Goal: Use online tool/utility: Utilize a website feature to perform a specific function

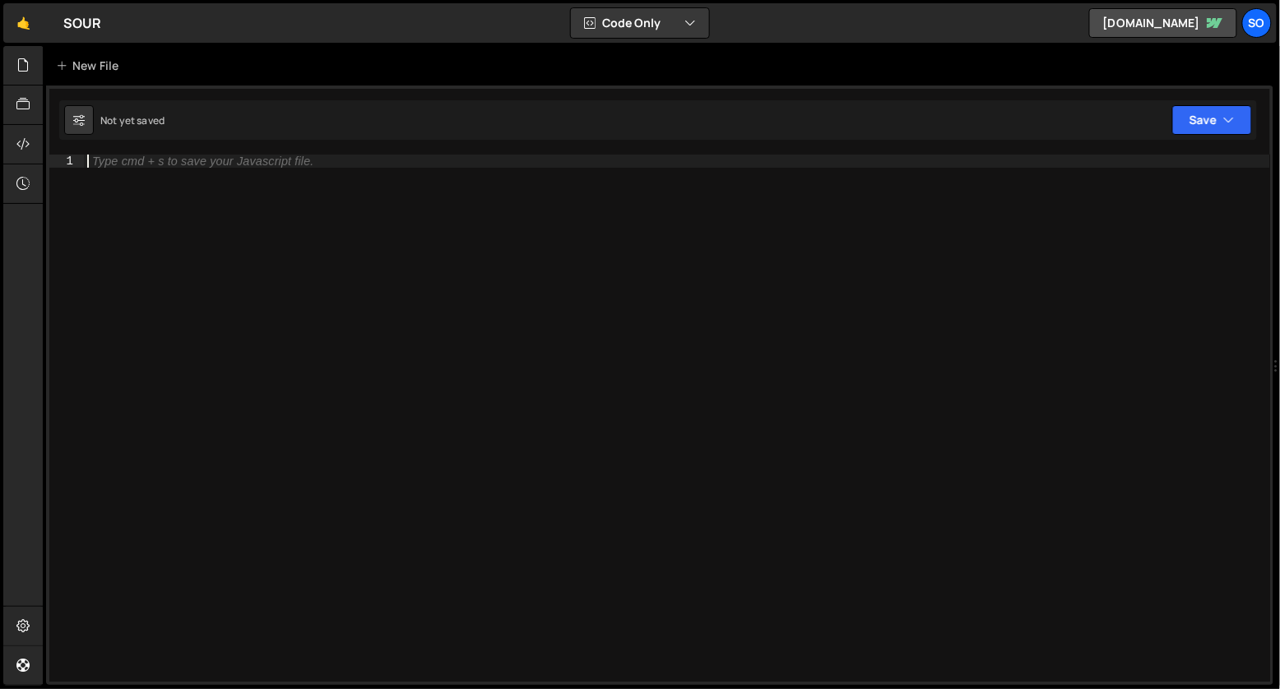
click at [240, 249] on div "Type cmd + s to save your Javascript file." at bounding box center [677, 431] width 1187 height 553
click at [124, 184] on div "Type cmd + s to save your Javascript file." at bounding box center [677, 431] width 1187 height 553
paste textarea
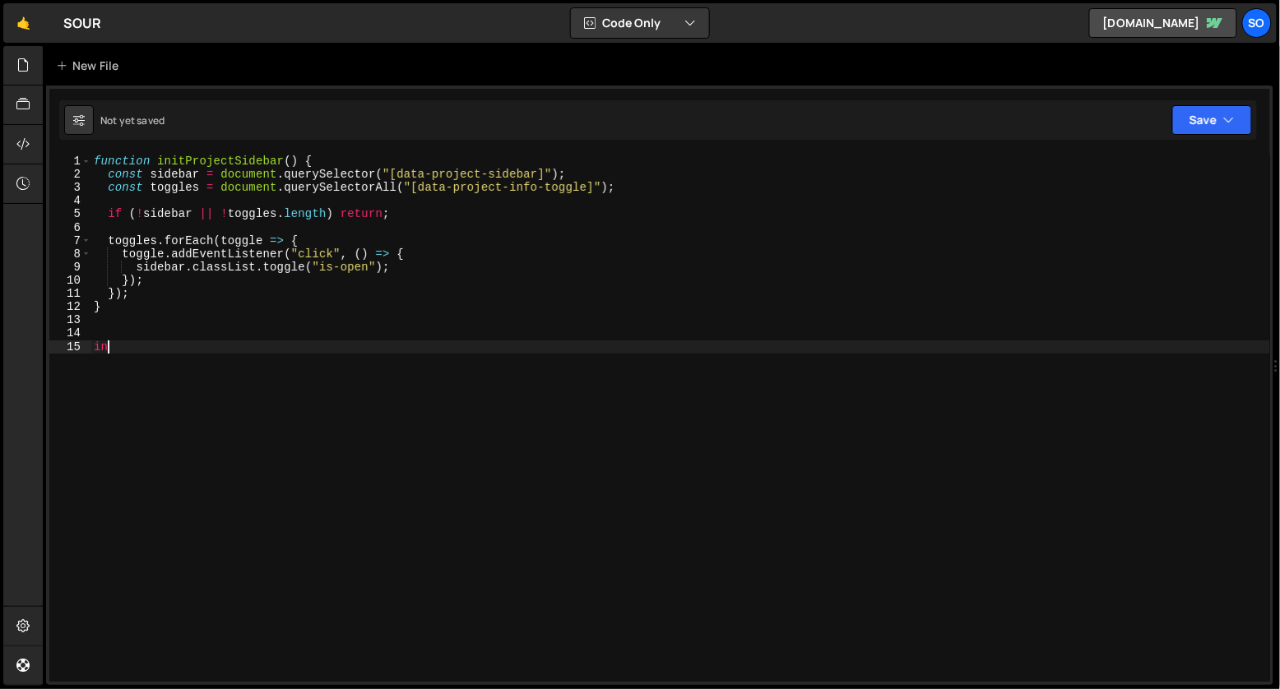
type textarea "i"
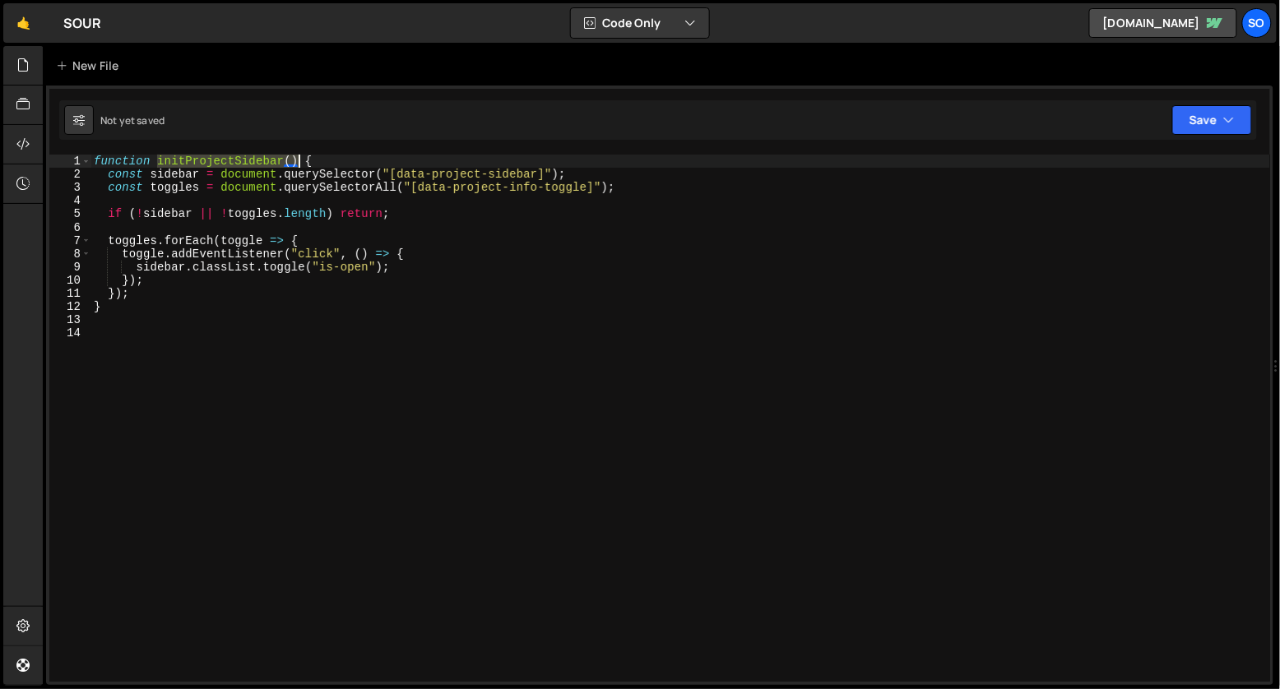
drag, startPoint x: 159, startPoint y: 162, endPoint x: 293, endPoint y: 161, distance: 134.1
click at [293, 161] on div "function initProjectSidebar ( ) { const sidebar = document . querySelector ( "[…" at bounding box center [680, 431] width 1180 height 553
type textarea "function initProjectSidebar() {"
click at [235, 349] on div "function initProjectSidebar ( ) { const sidebar = document . querySelector ( "[…" at bounding box center [680, 431] width 1180 height 553
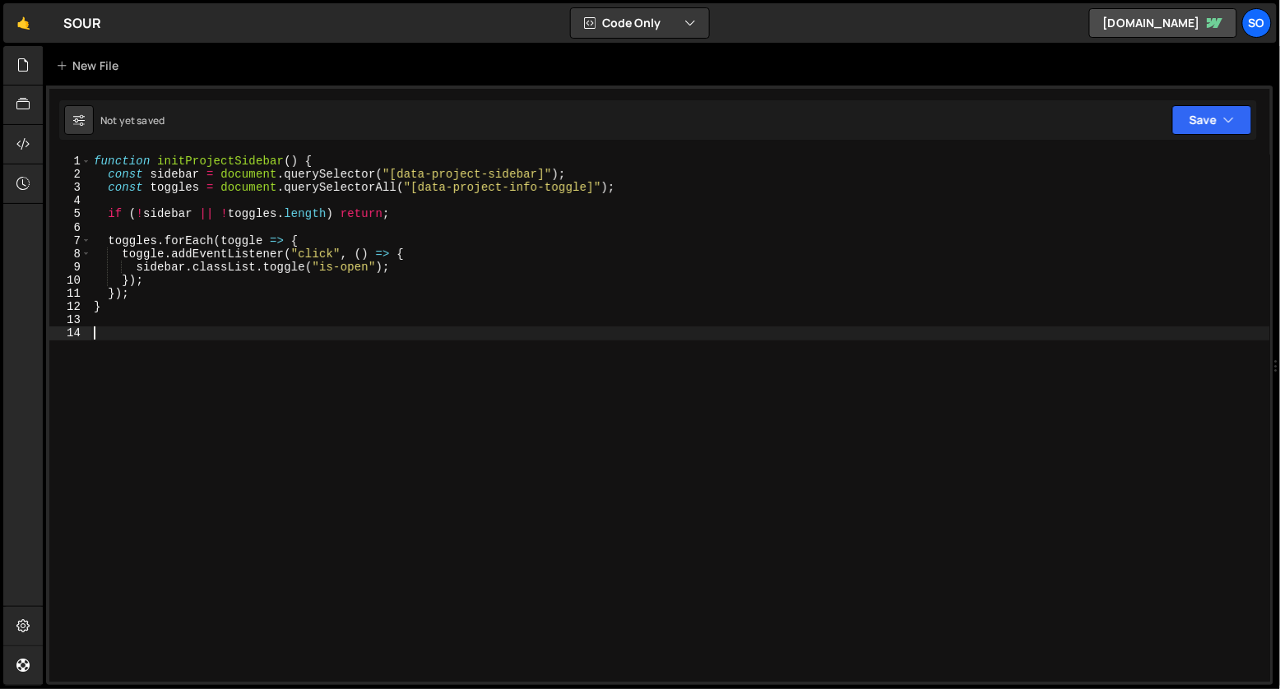
paste textarea "initProjectSidebar()"
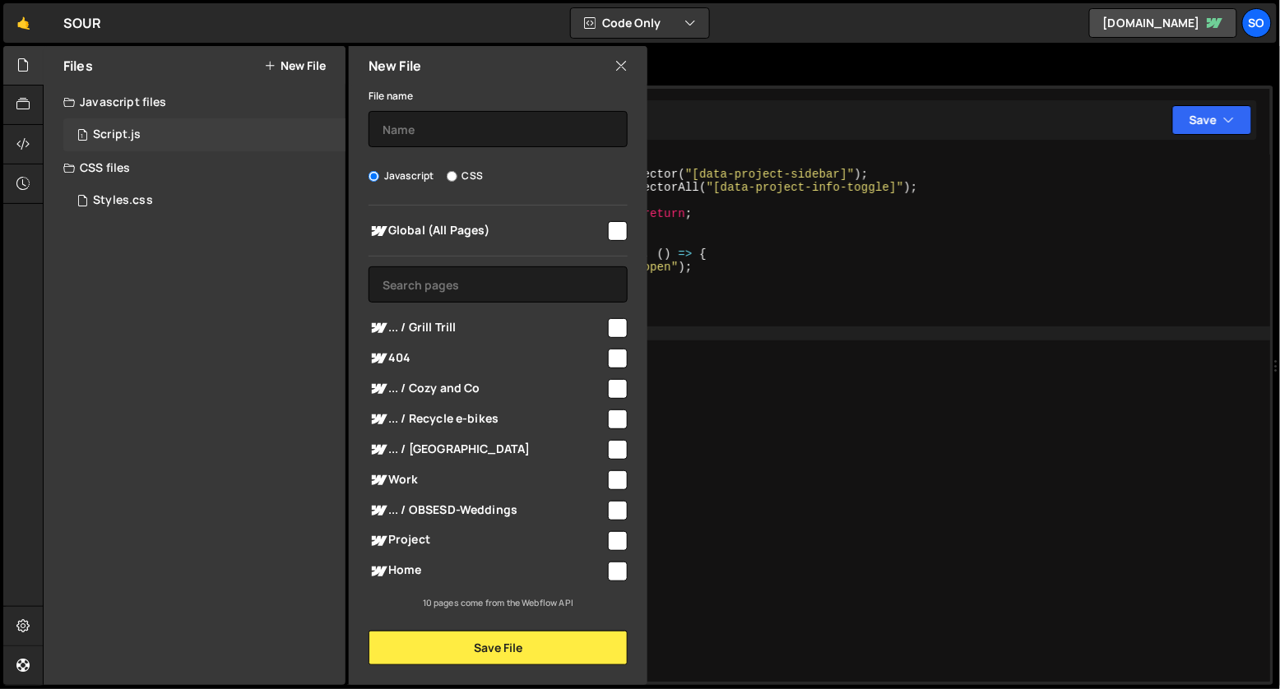
type textarea "initProjectSidebar();"
click at [177, 140] on div "1 Script.js 0" at bounding box center [204, 134] width 282 height 33
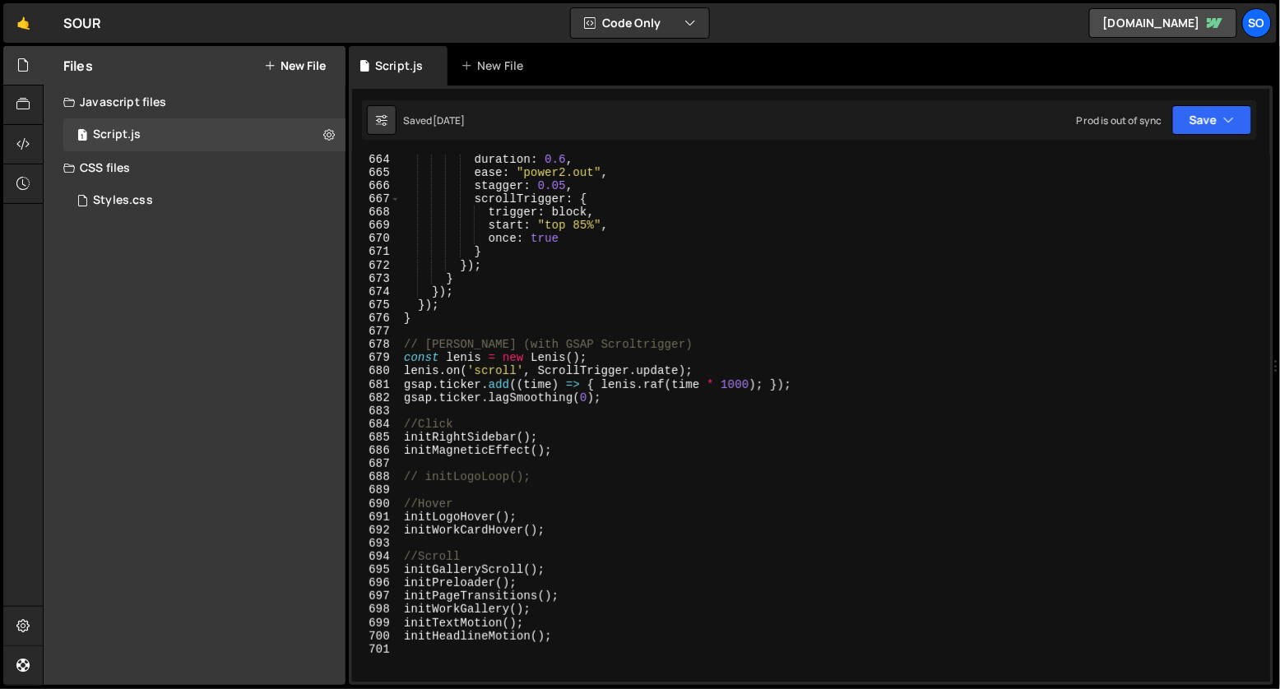
scroll to position [8785, 0]
click at [518, 440] on div "duration : 0.6 , ease : "power2.out" , stagger : 0.05 , scrollTrigger : { trigg…" at bounding box center [831, 429] width 863 height 553
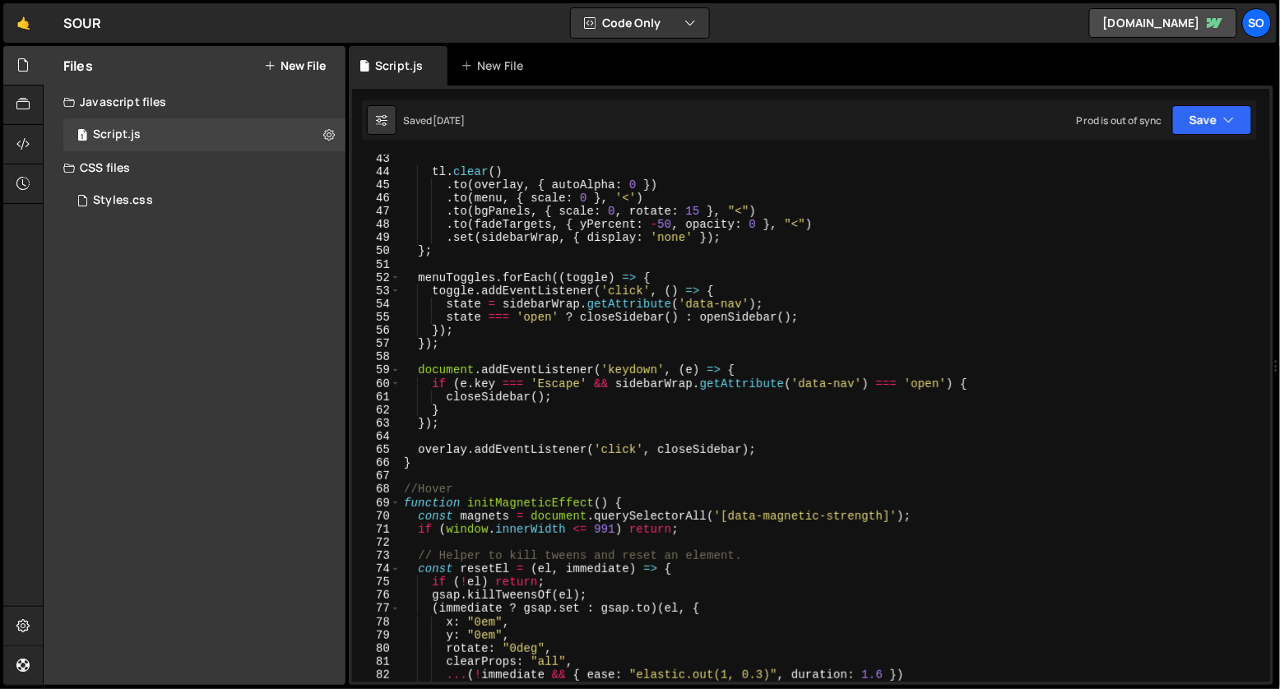
scroll to position [548, 0]
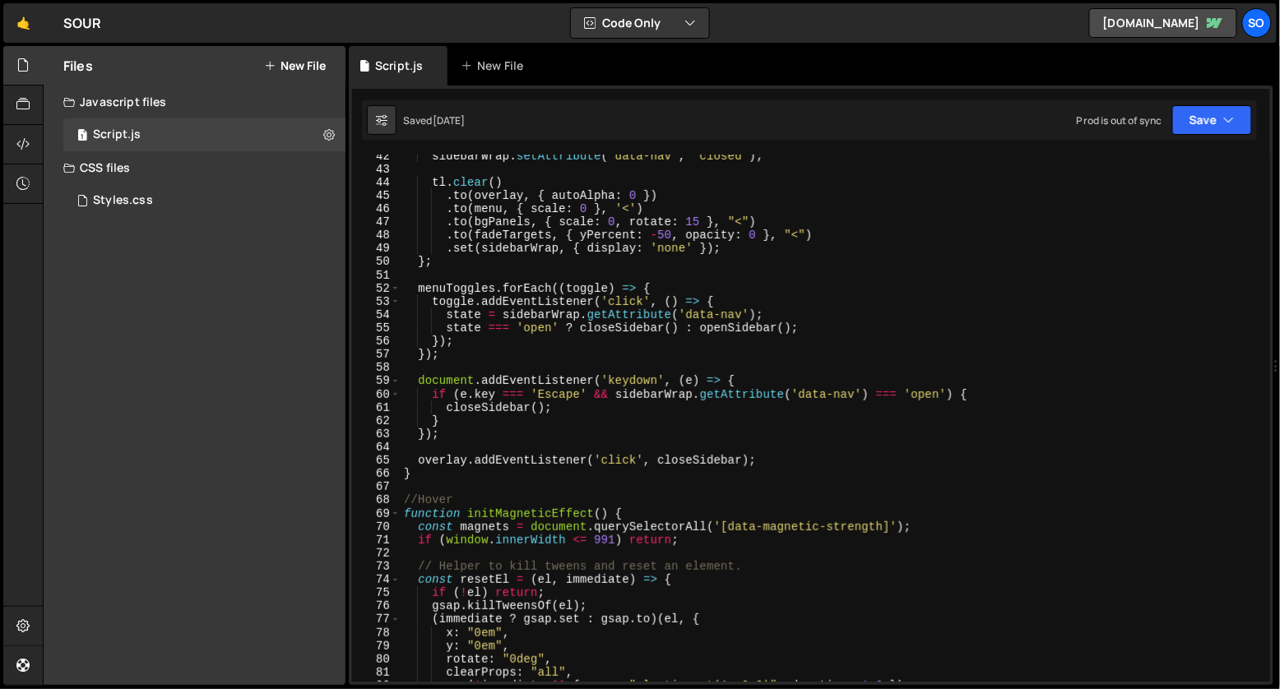
click at [776, 464] on div "sidebarWrap . setAttribute ( 'data-nav' , 'closed' ) ; tl . clear ( ) . to ( ov…" at bounding box center [831, 426] width 863 height 553
type textarea "overlay.addEventListener('click', closeSidebar);"
type textarea "}"
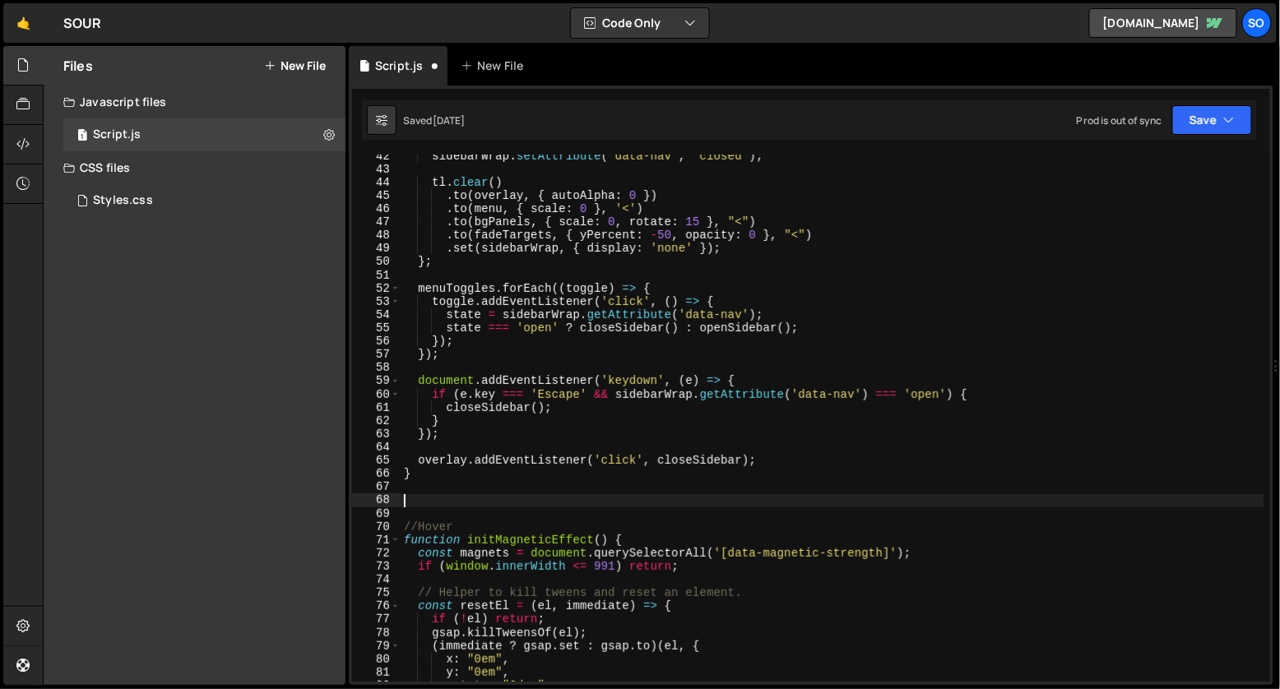
paste textarea "initProjectSidebar()"
type textarea "initProjectSidebar()"
paste textarea "function initProjectSidebar() {"
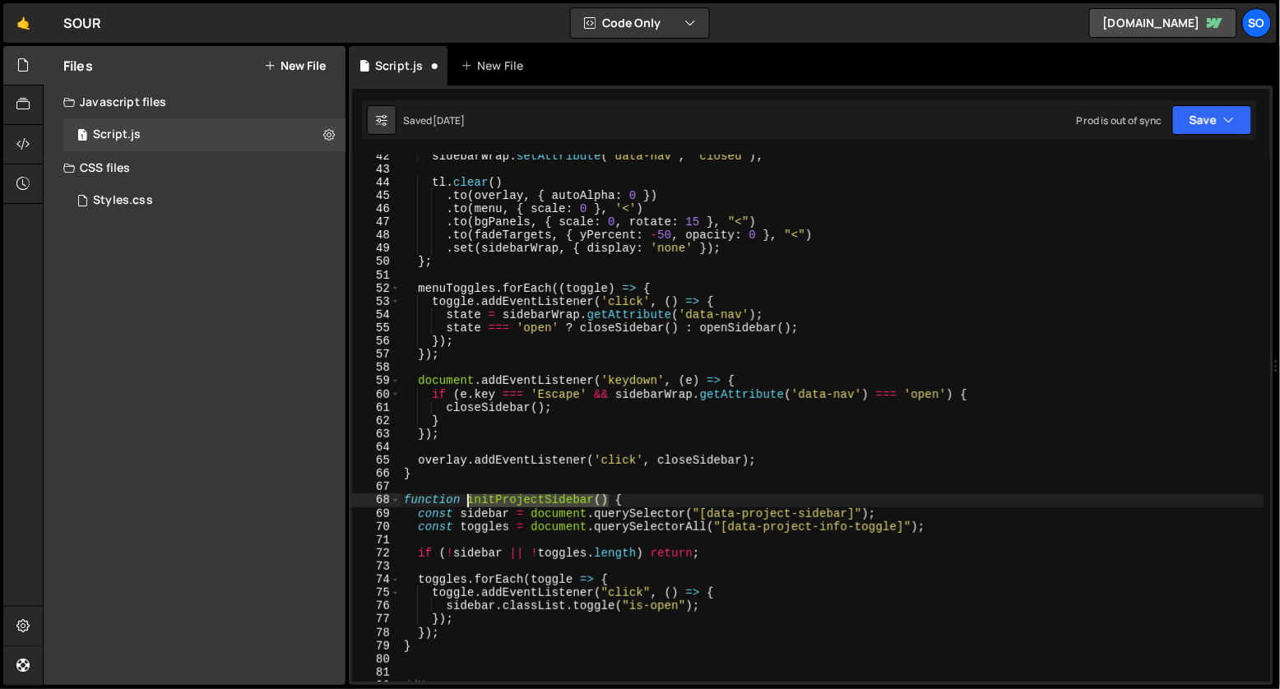
drag, startPoint x: 607, startPoint y: 500, endPoint x: 466, endPoint y: 498, distance: 140.6
click at [466, 498] on div "sidebarWrap . setAttribute ( 'data-nav' , 'closed' ) ; tl . clear ( ) . to ( ov…" at bounding box center [831, 426] width 863 height 553
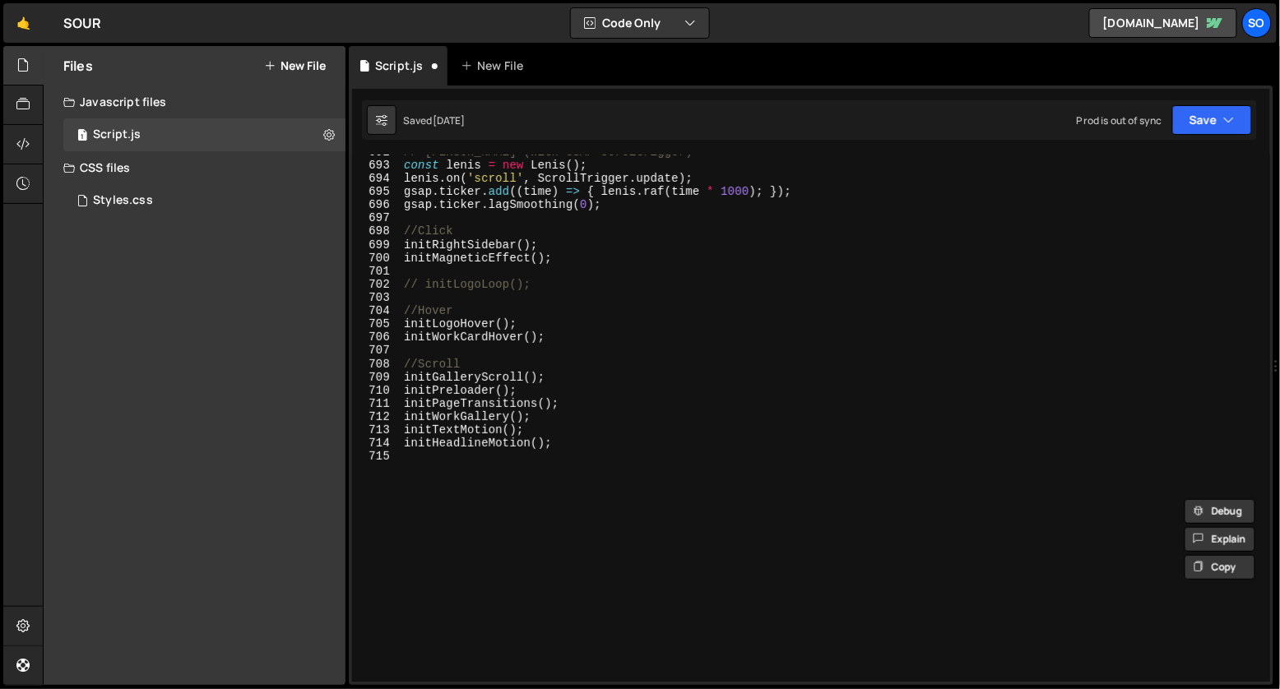
scroll to position [9164, 0]
click at [572, 259] on div "// [PERSON_NAME] (with GSAP Scroltrigger) const [PERSON_NAME] = new [PERSON_NAM…" at bounding box center [831, 422] width 863 height 553
type textarea "initMagneticEffect();"
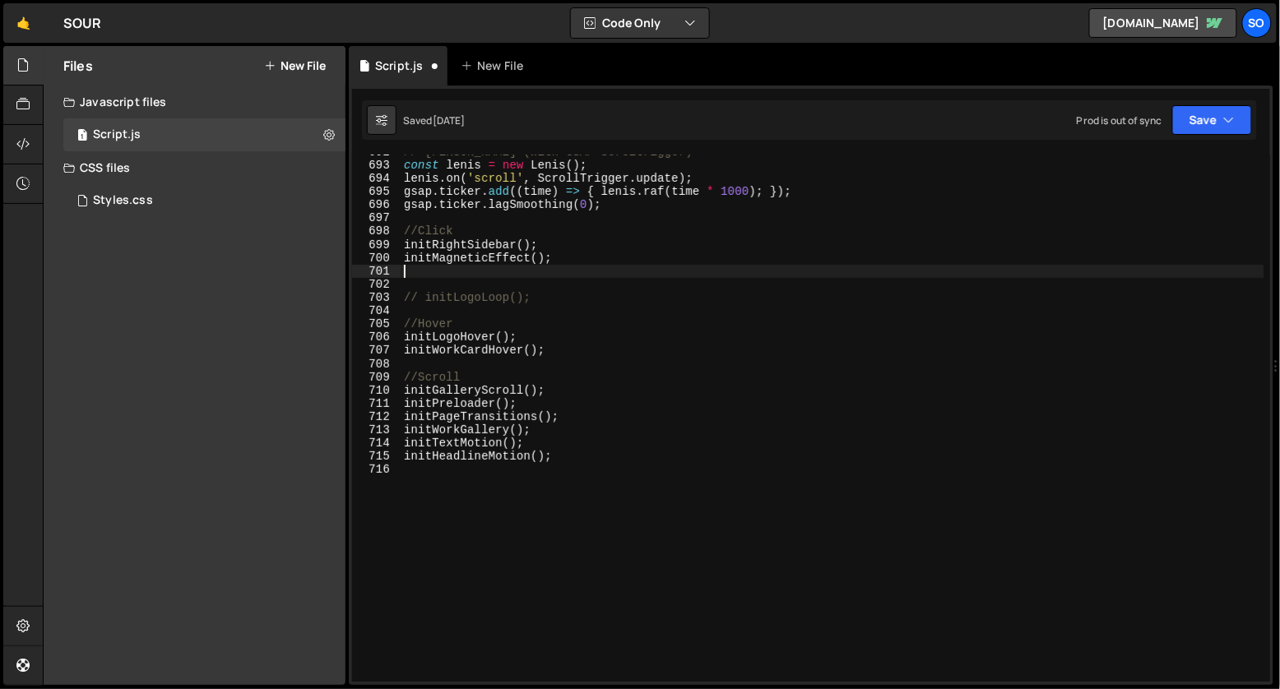
paste textarea "initProjectSidebar()"
type textarea "initProjectSidebar();"
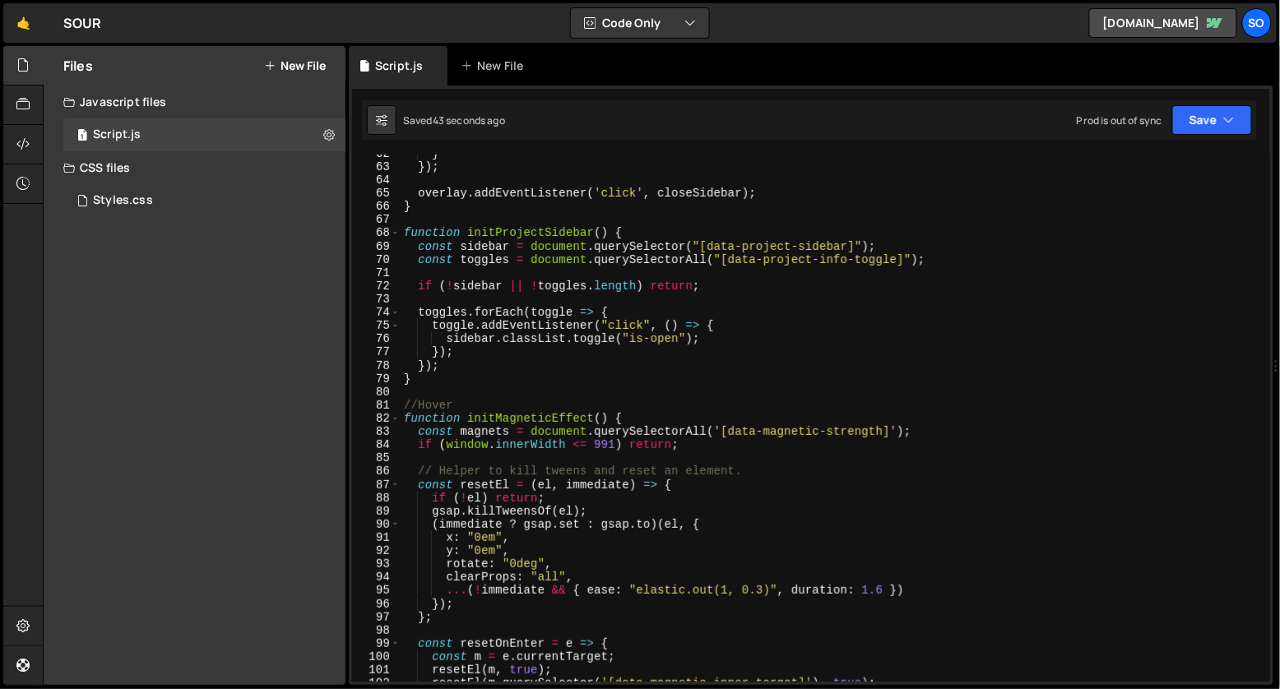
scroll to position [804, 0]
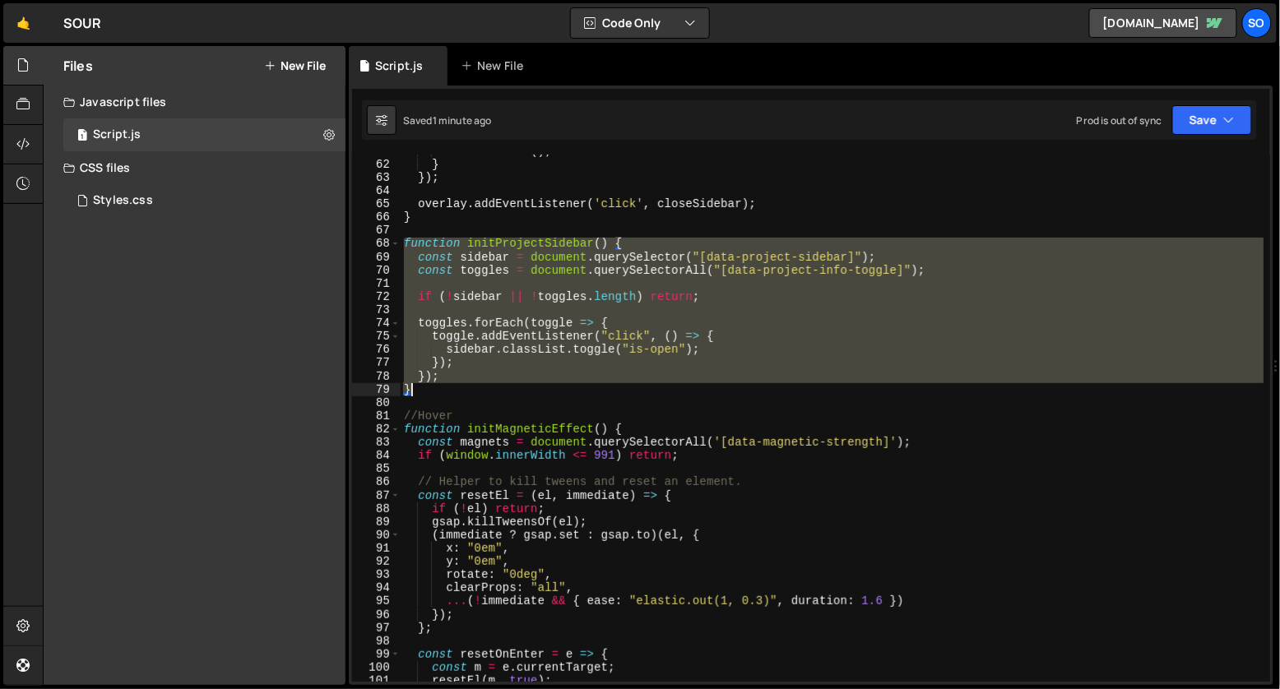
drag, startPoint x: 403, startPoint y: 241, endPoint x: 480, endPoint y: 393, distance: 170.7
click at [480, 393] on div "closeSidebar ( ) ; } }) ; overlay . addEventListener ( 'click' , closeSidebar )…" at bounding box center [831, 421] width 863 height 553
type textarea "}); }"
